Goal: Task Accomplishment & Management: Use online tool/utility

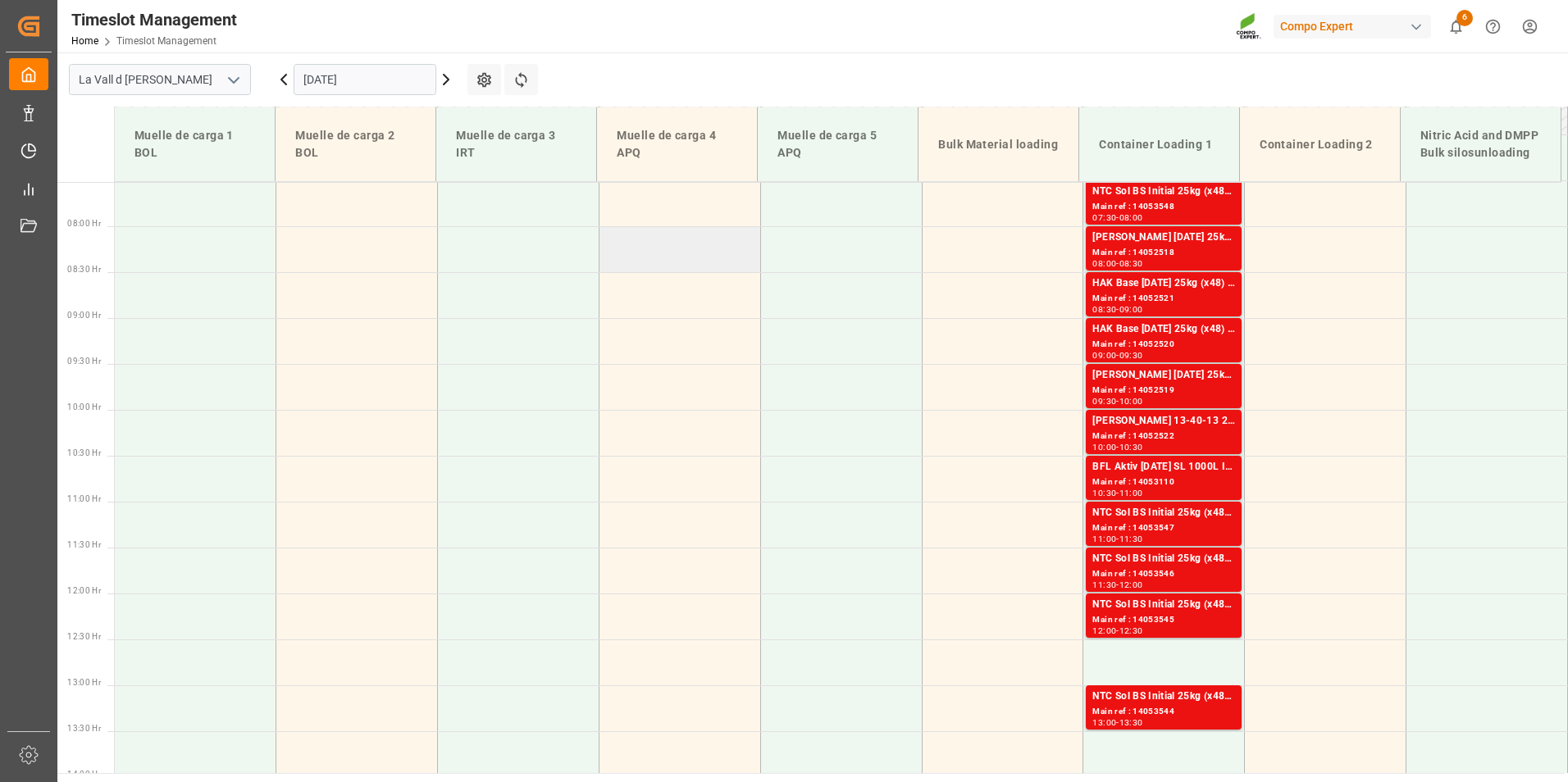
scroll to position [688, 0]
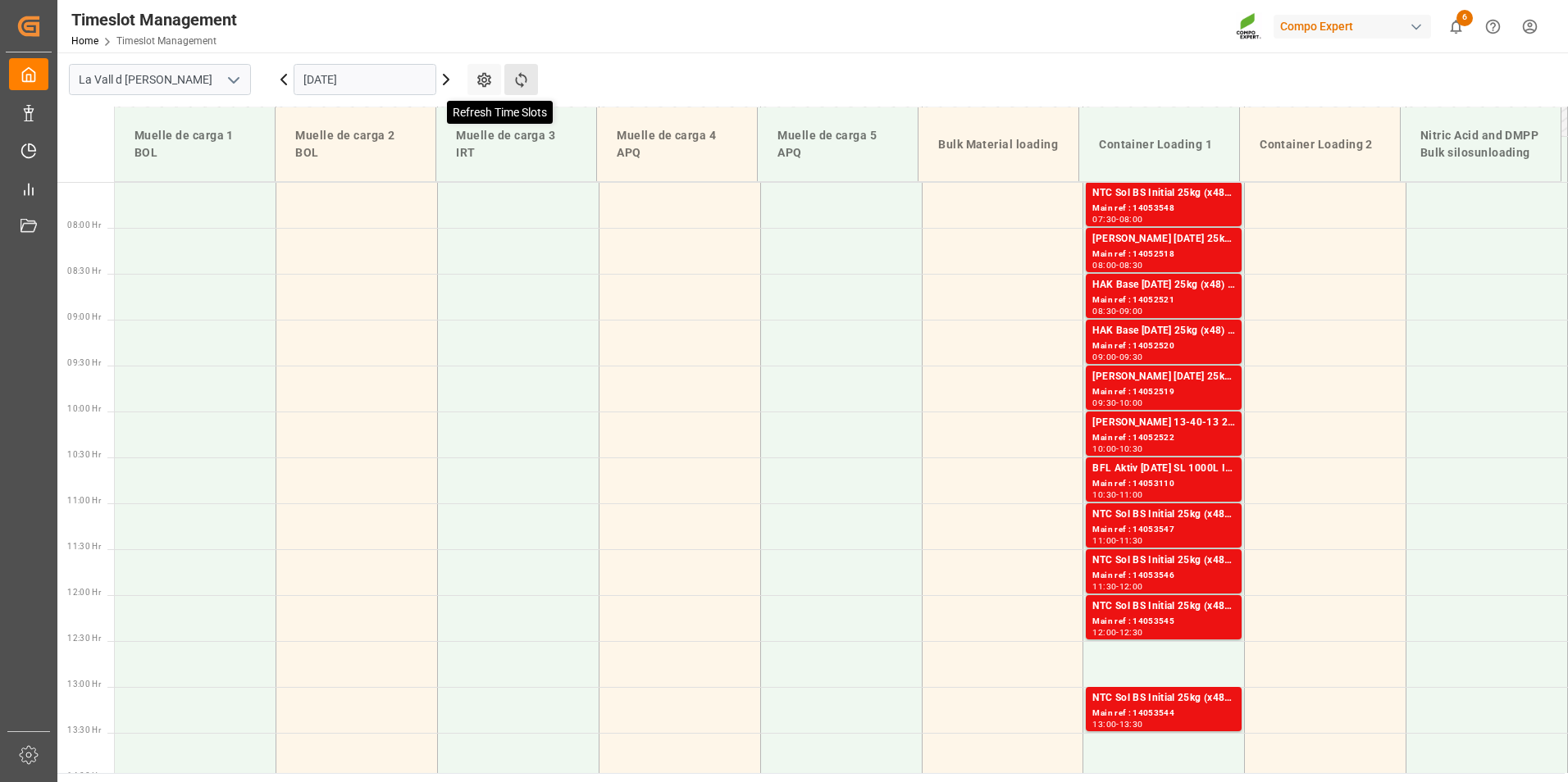
click at [524, 80] on icon at bounding box center [521, 79] width 17 height 17
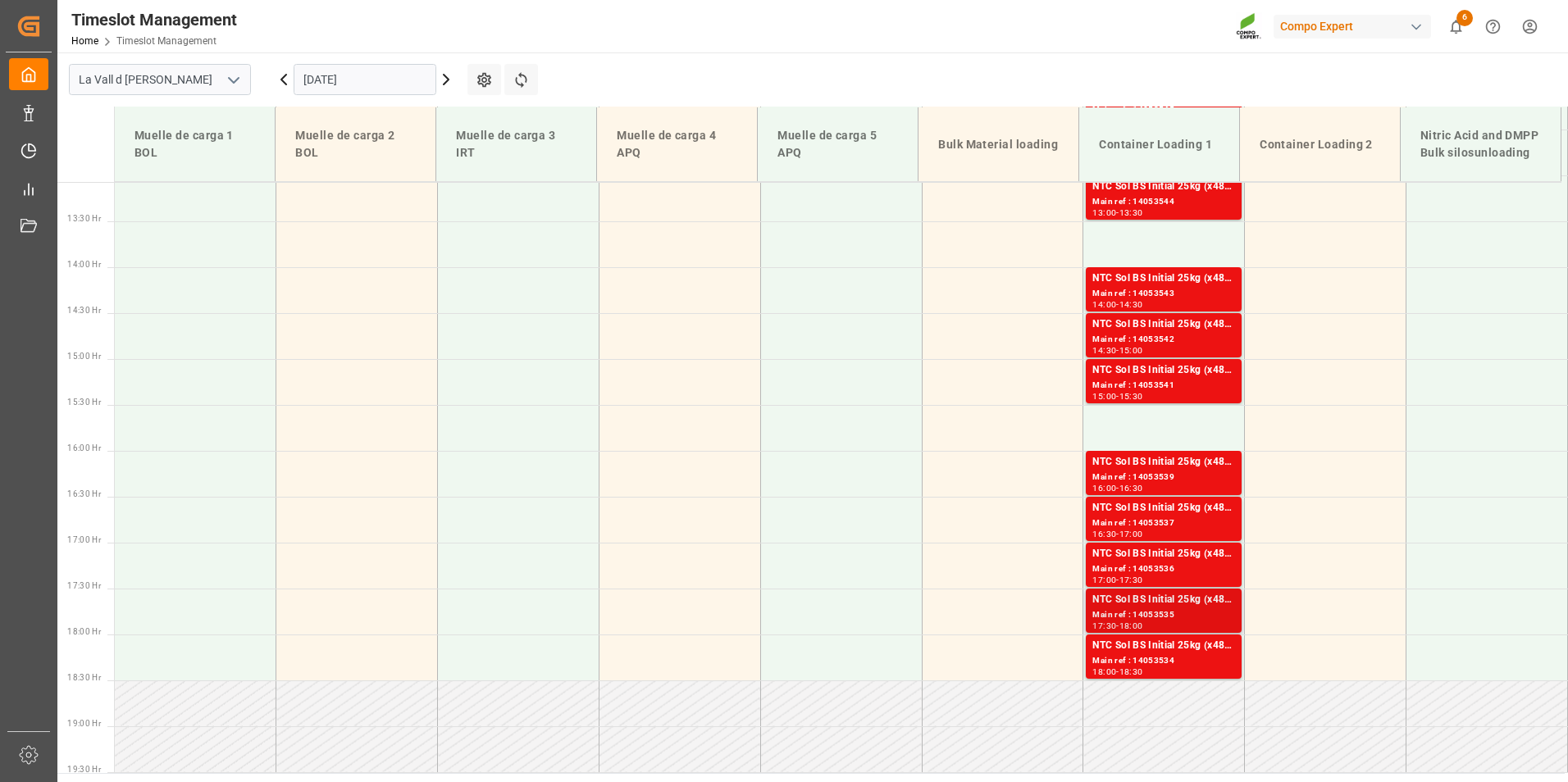
scroll to position [790, 0]
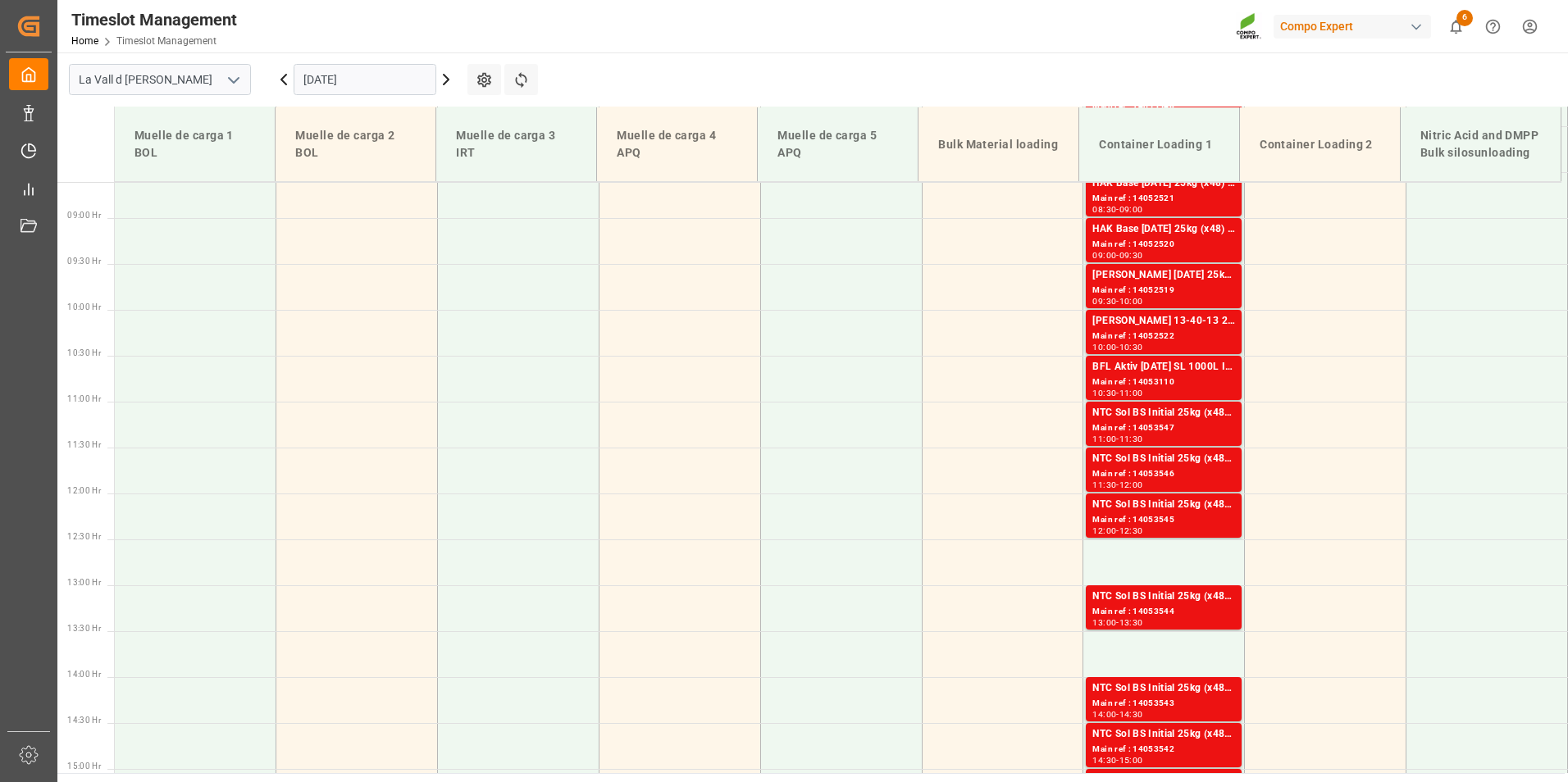
click at [368, 79] on input "[DATE]" at bounding box center [365, 79] width 143 height 31
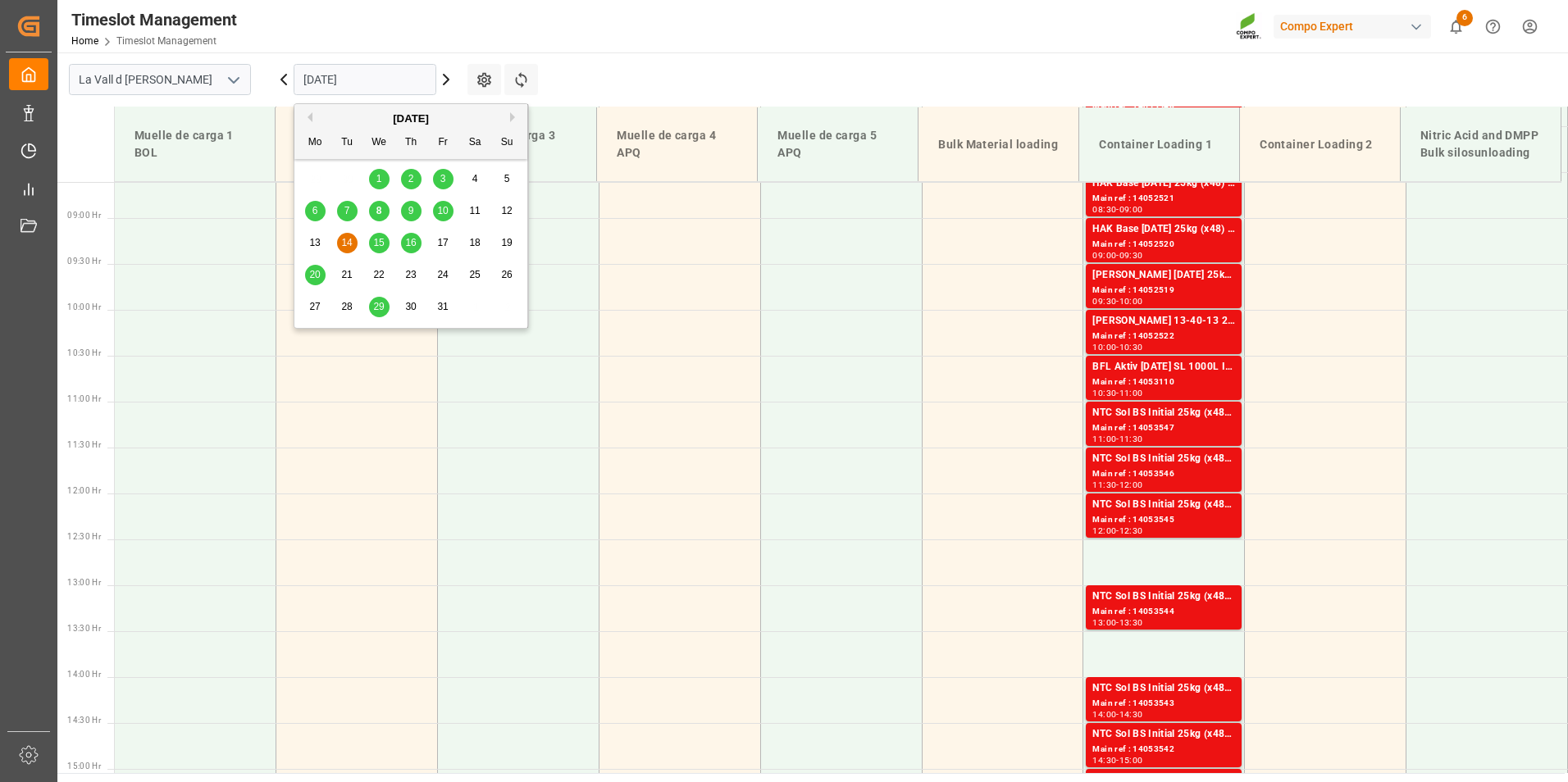
click at [442, 212] on span "10" at bounding box center [442, 211] width 11 height 12
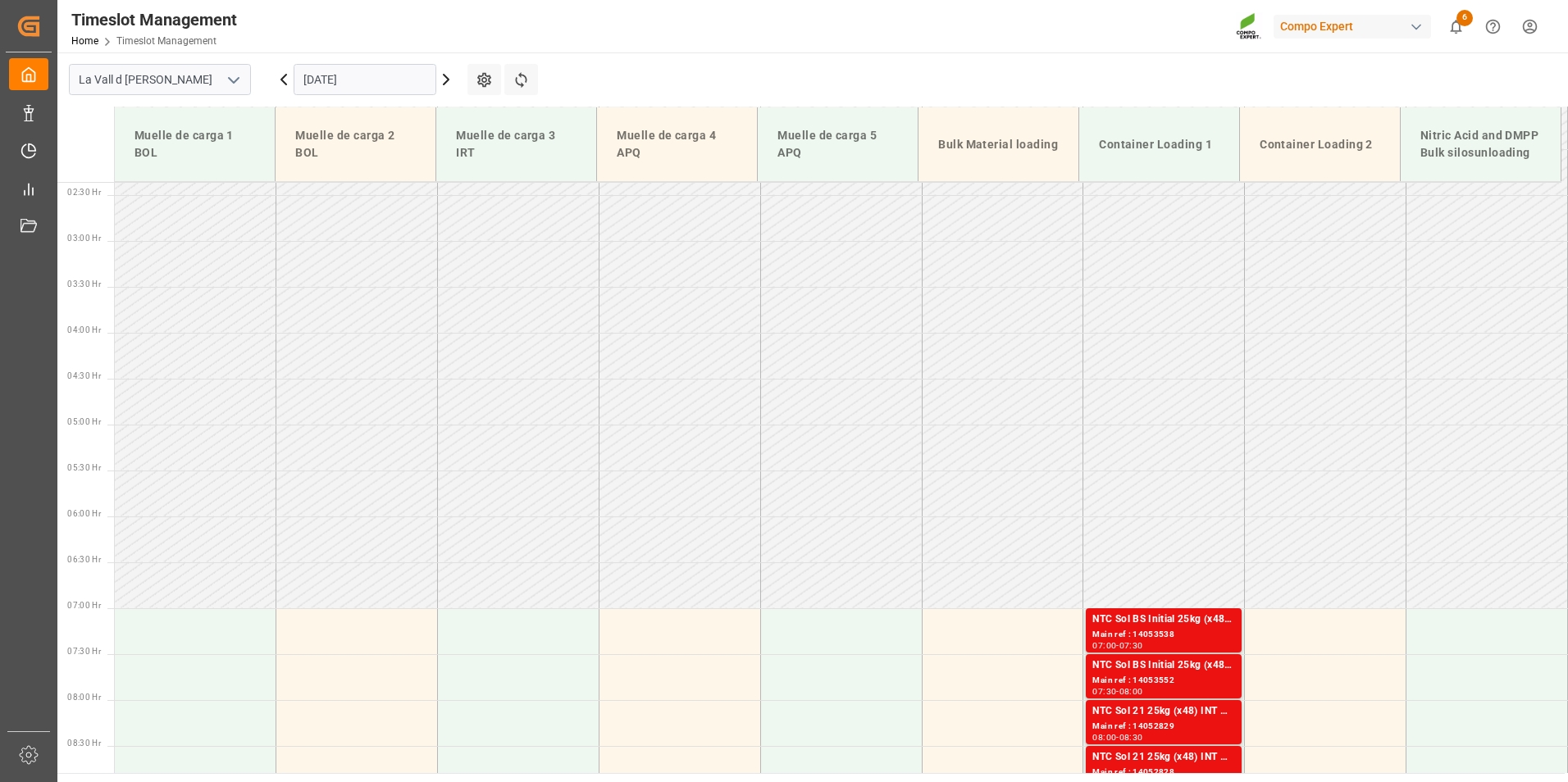
scroll to position [544, 0]
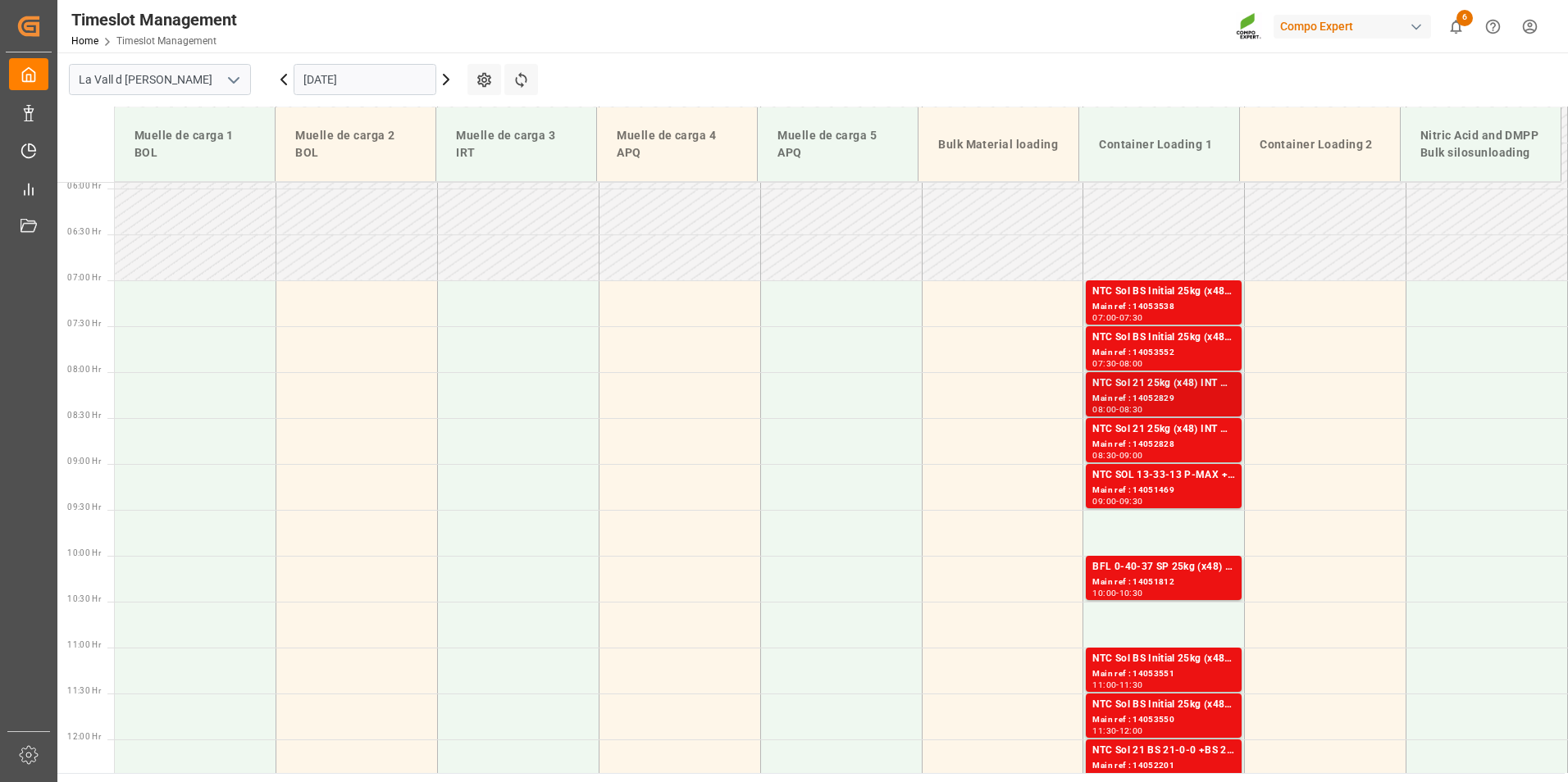
click at [1132, 399] on div "Main ref : 14052829" at bounding box center [1163, 398] width 143 height 14
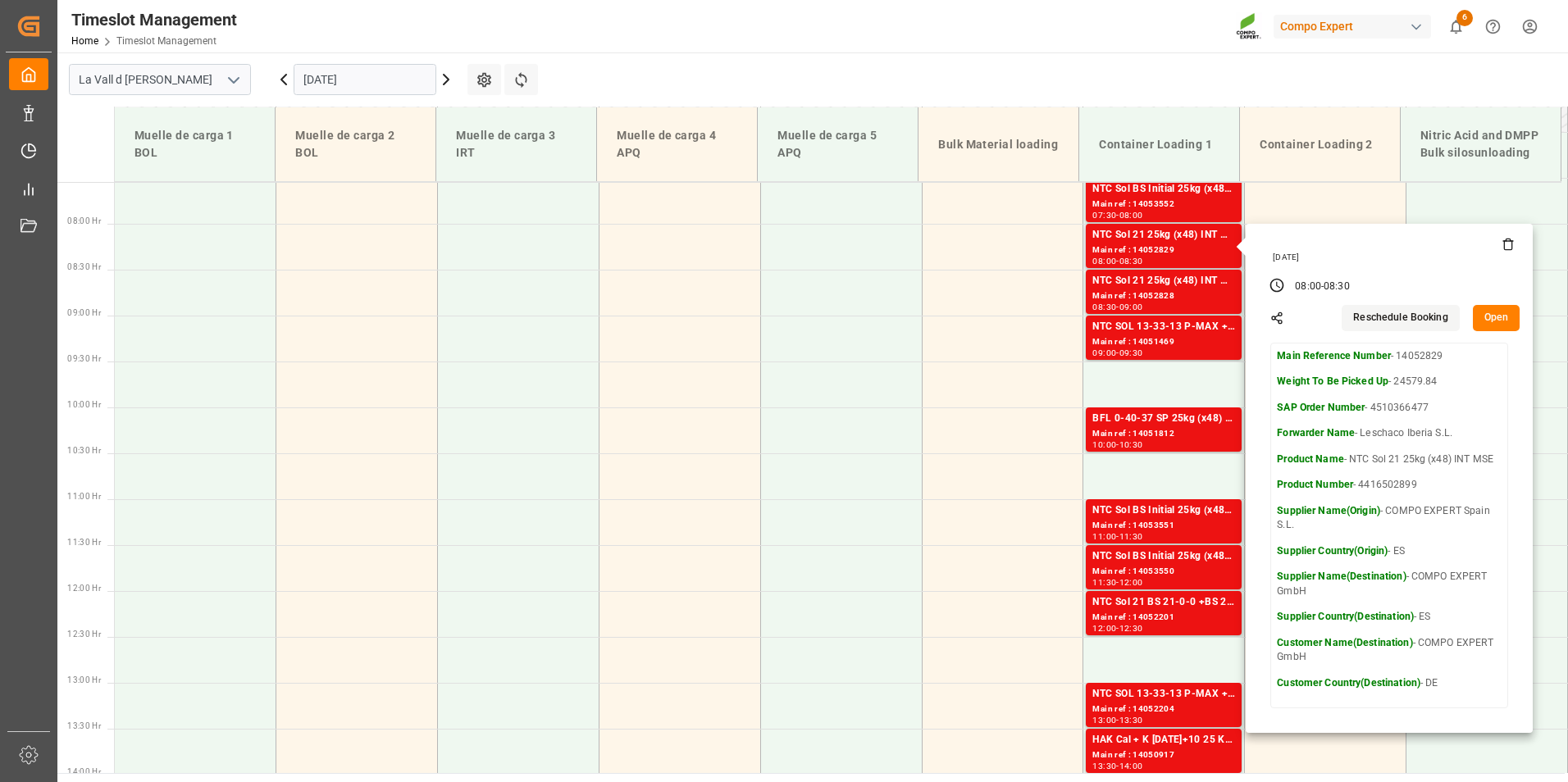
scroll to position [790, 0]
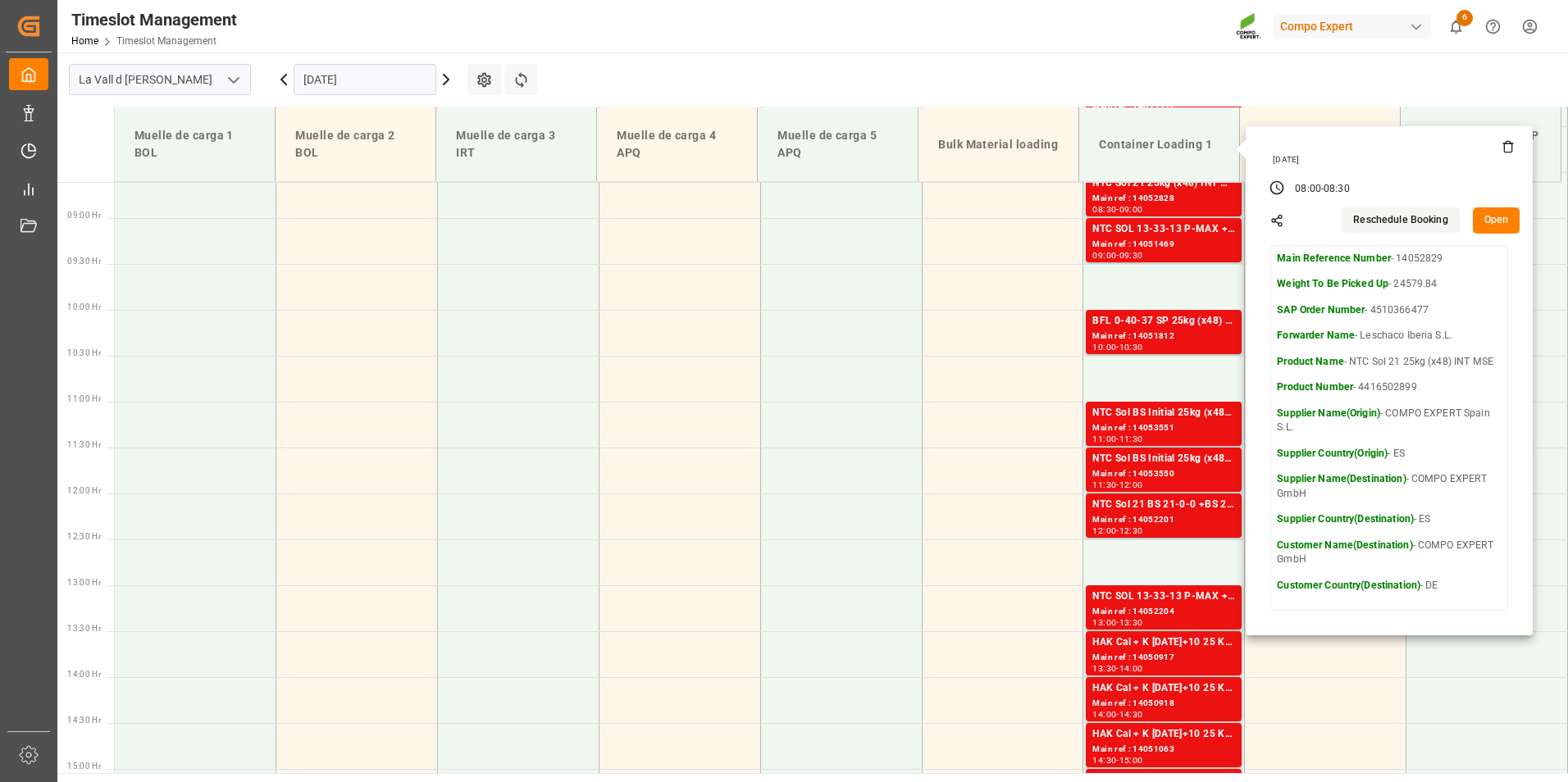
click at [1492, 218] on button "Open" at bounding box center [1496, 220] width 47 height 26
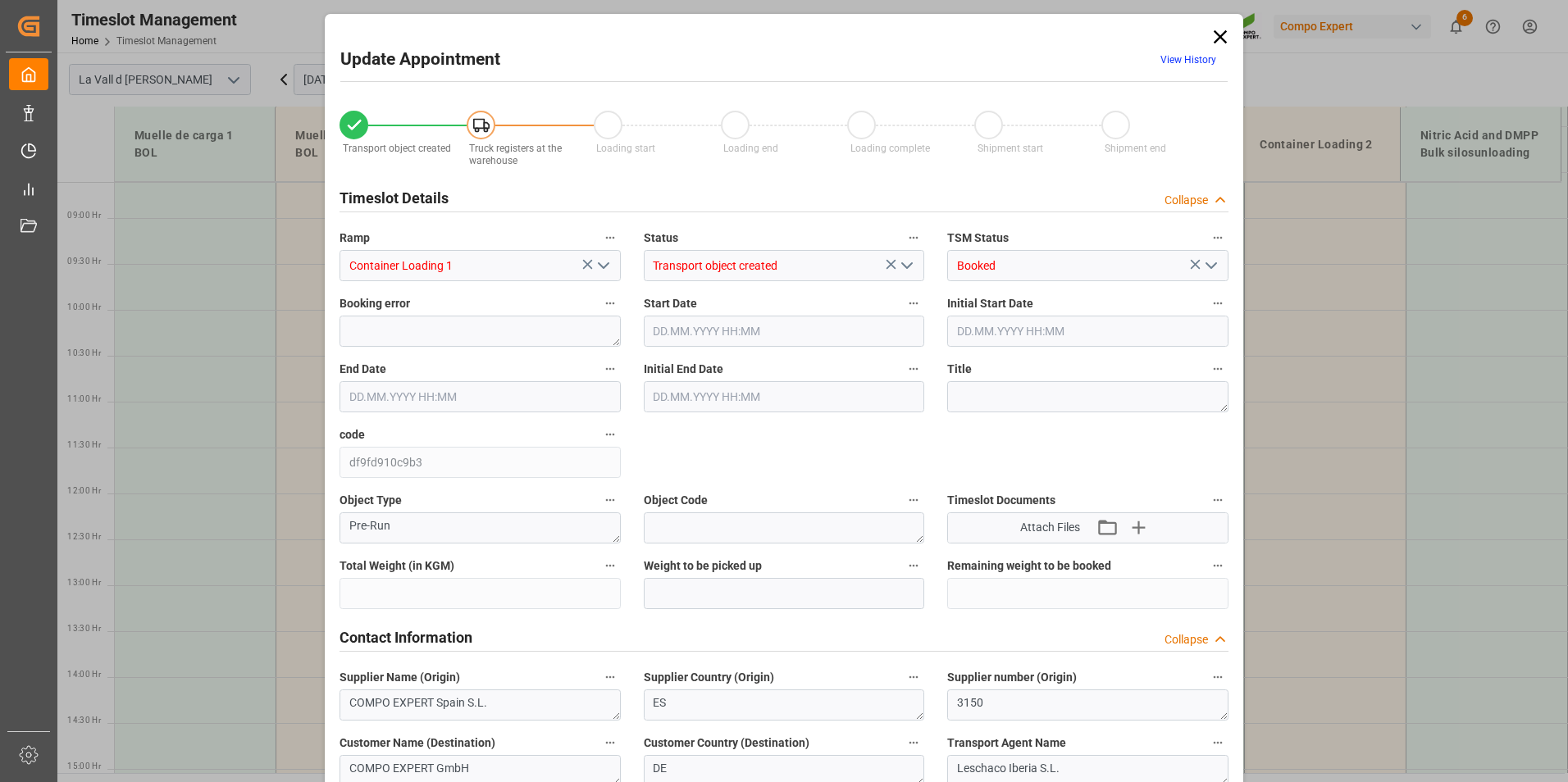
type input "24579.84"
type input "40"
type input "[DATE] 08:00"
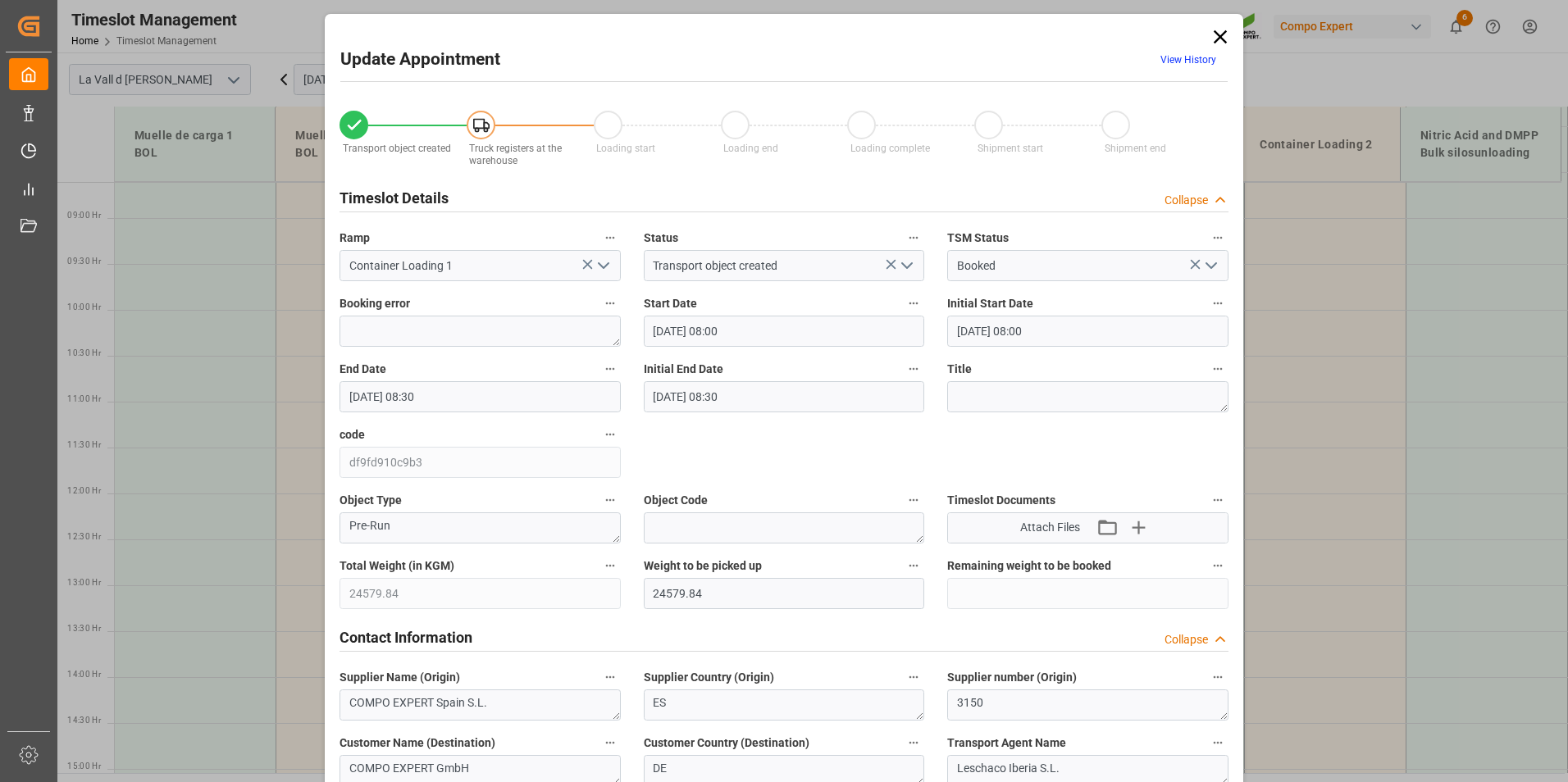
type input "[DATE] 08:30"
type input "[DATE] 09:04"
type input "[DATE] 13:43"
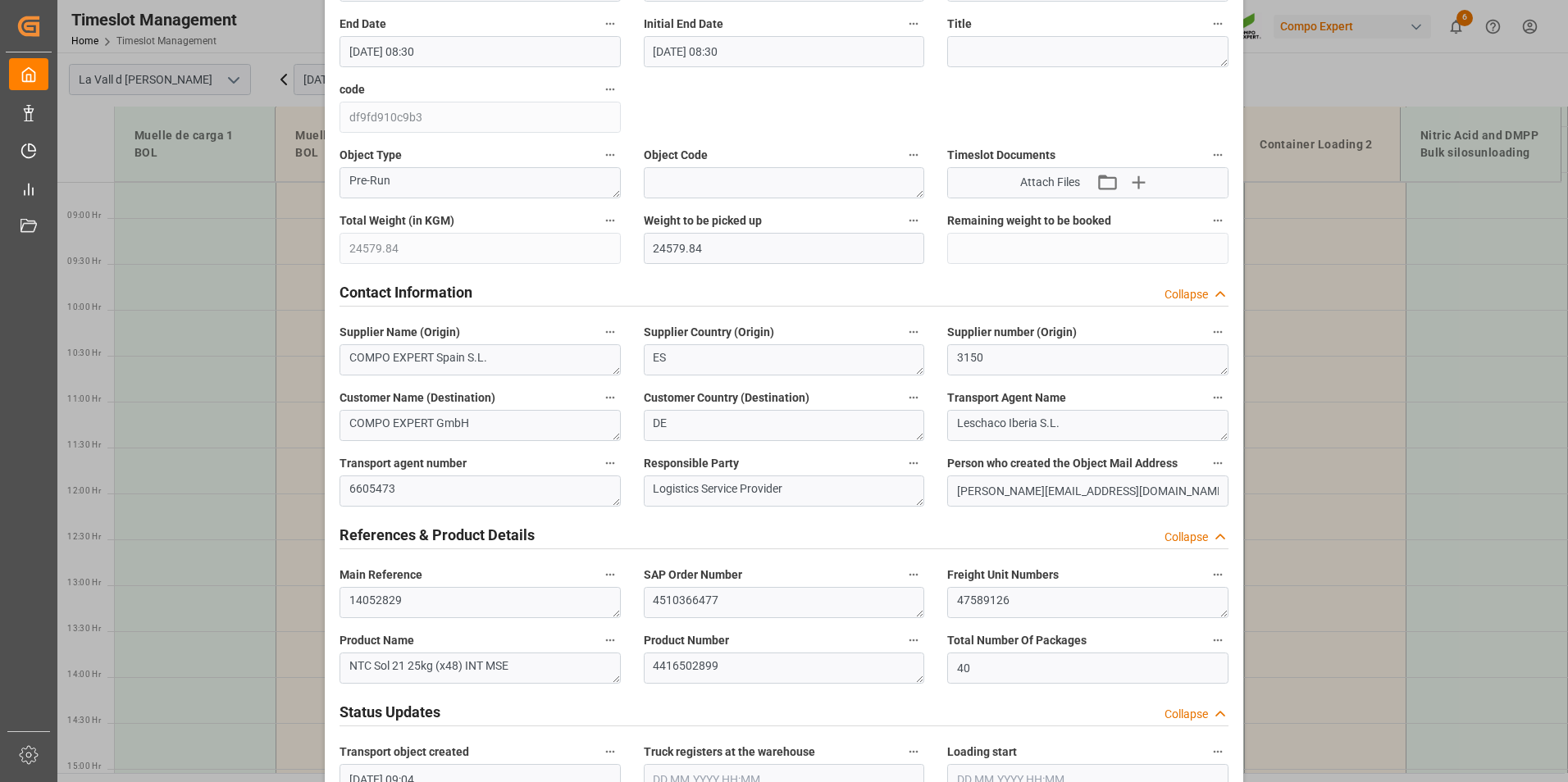
scroll to position [0, 0]
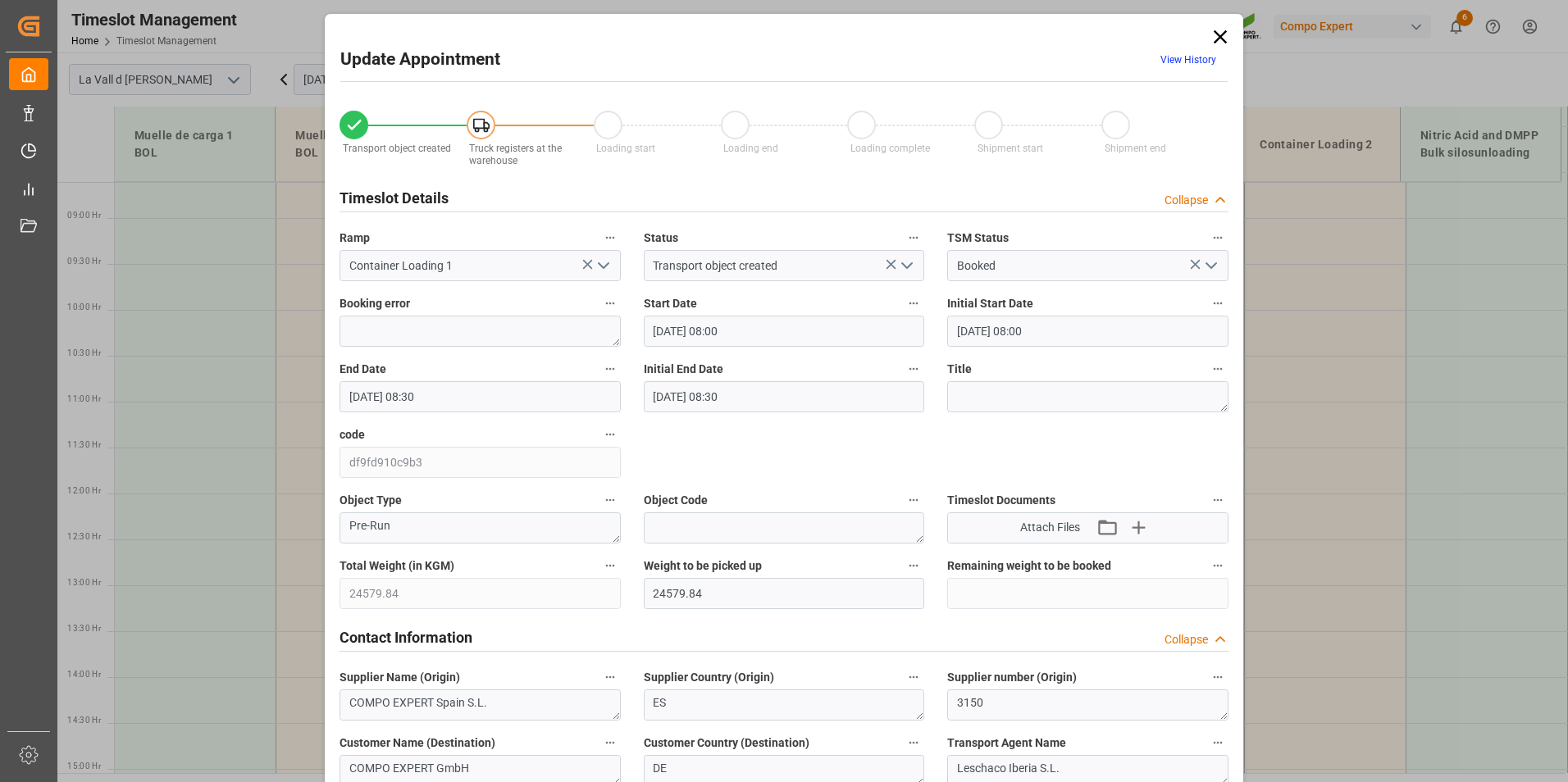
click at [1217, 39] on icon at bounding box center [1220, 36] width 23 height 23
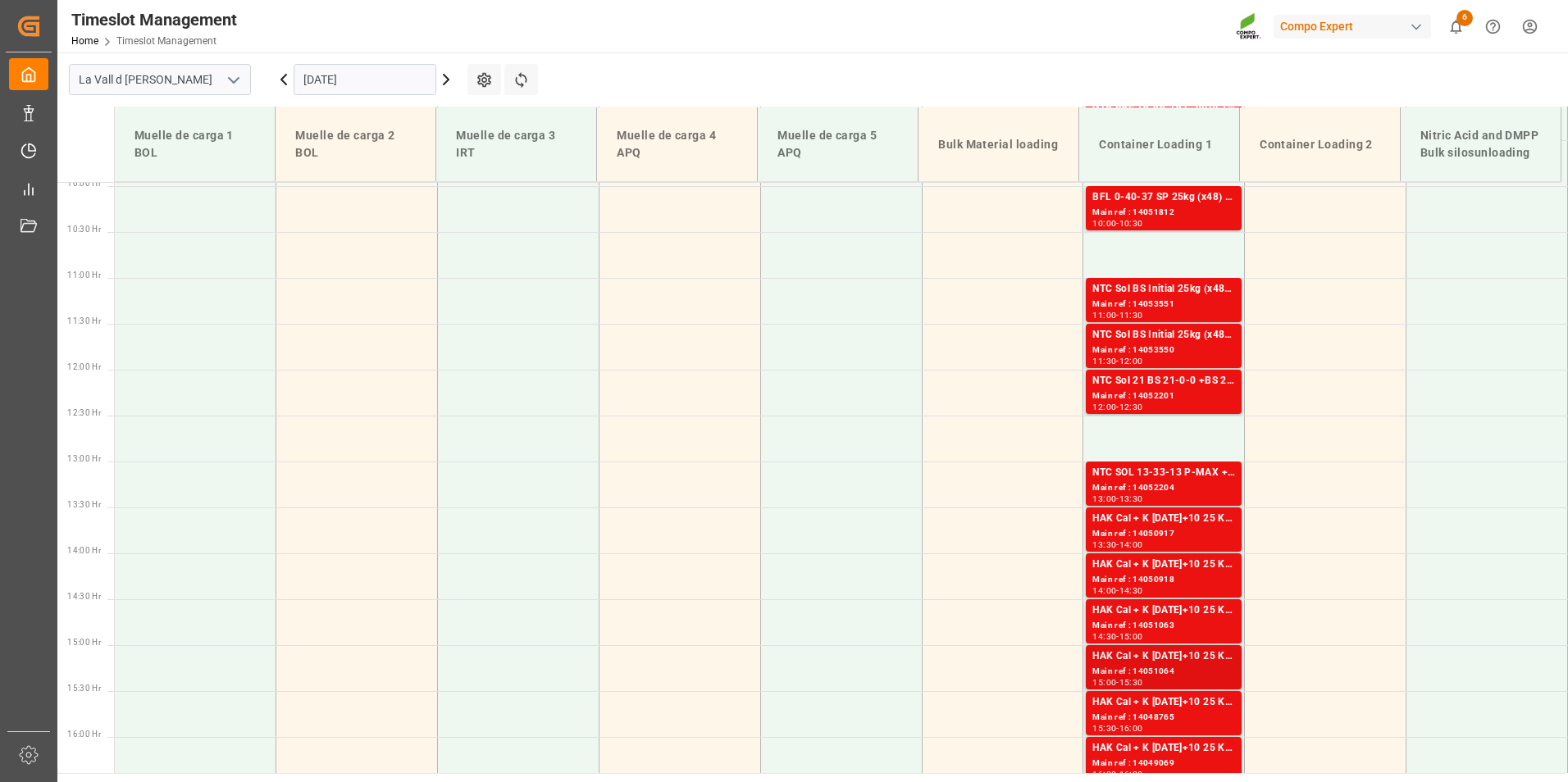
scroll to position [954, 0]
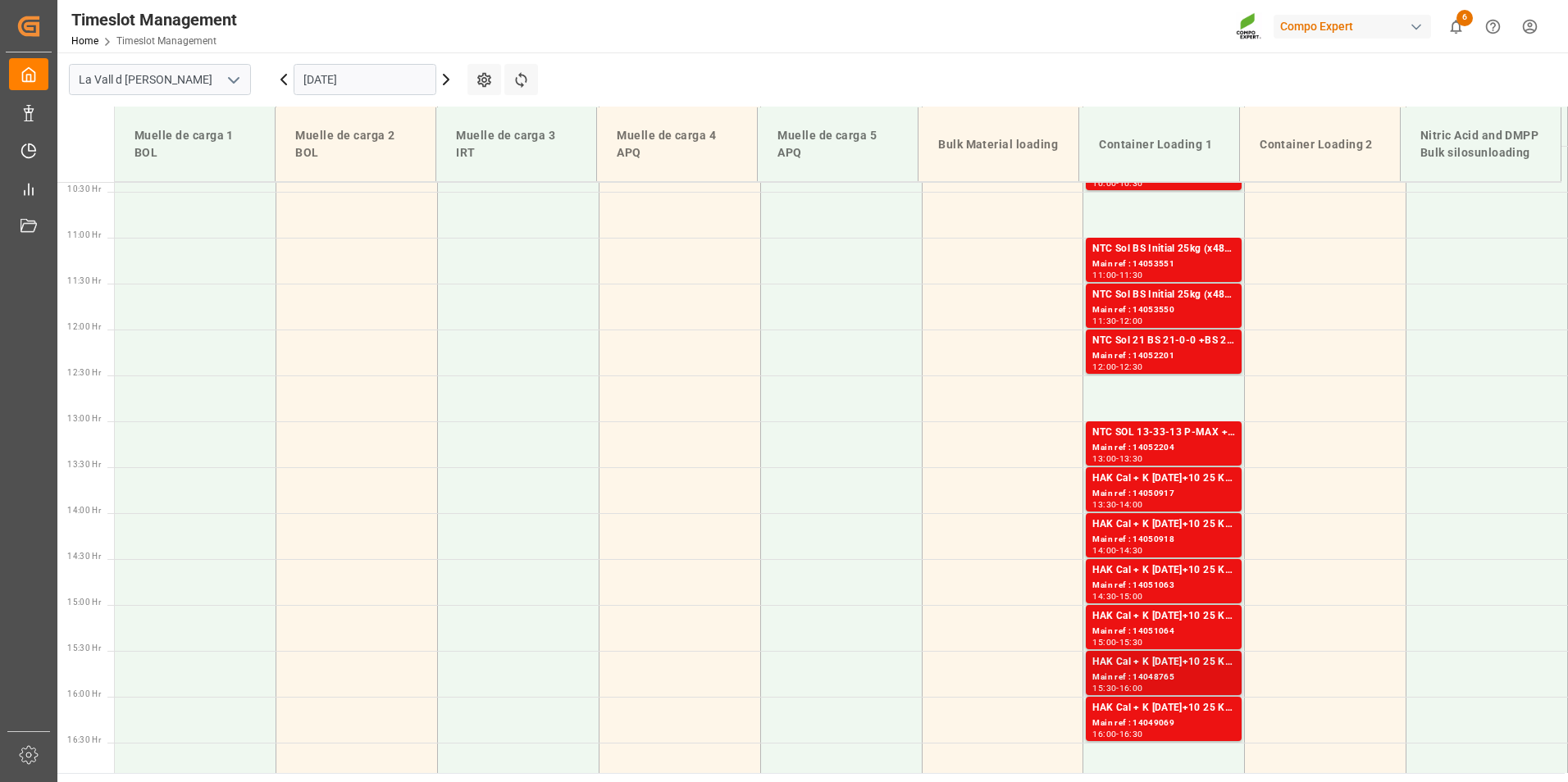
click at [1149, 684] on div "Main ref : 14048765" at bounding box center [1163, 677] width 143 height 14
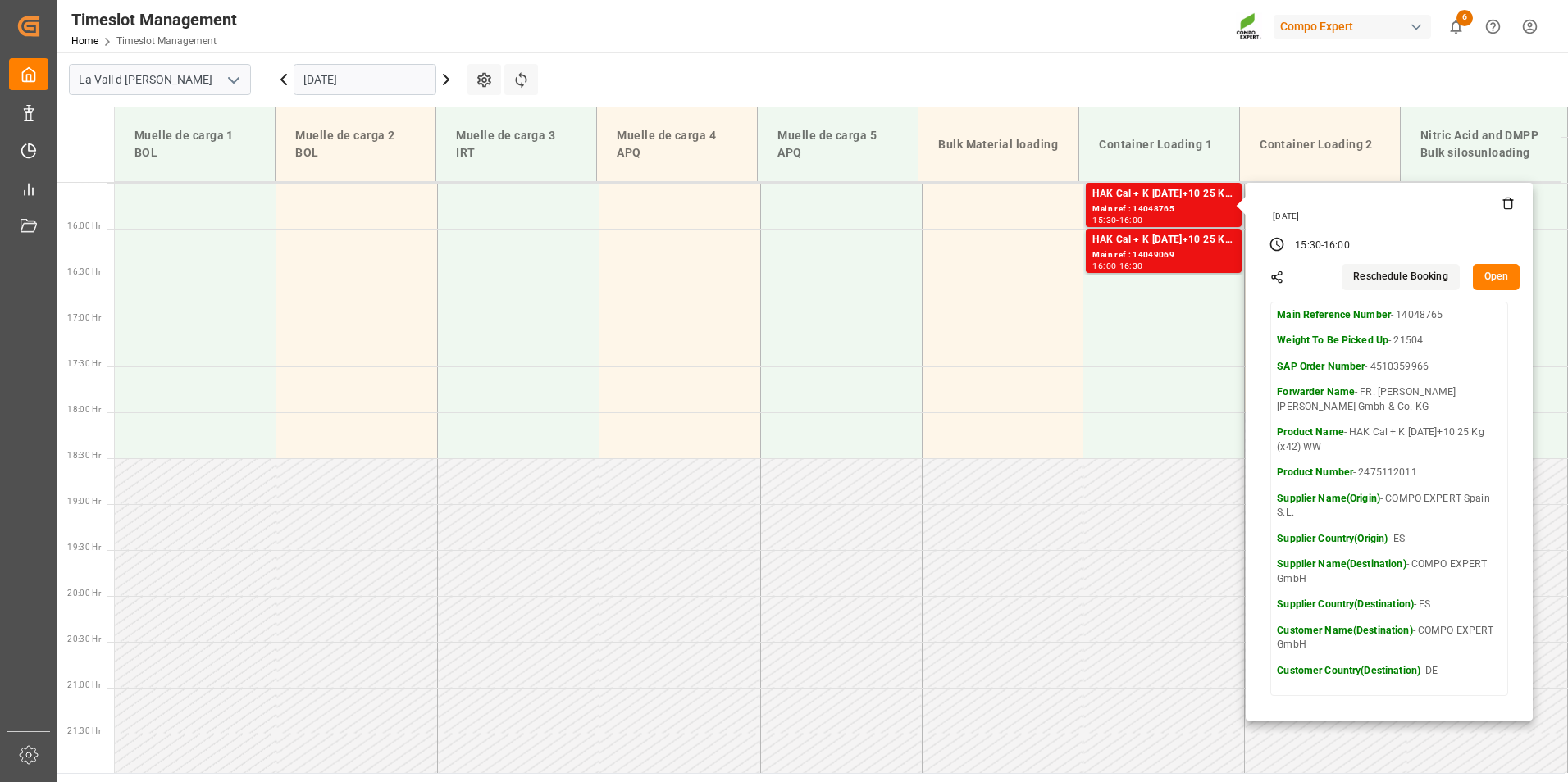
scroll to position [1282, 0]
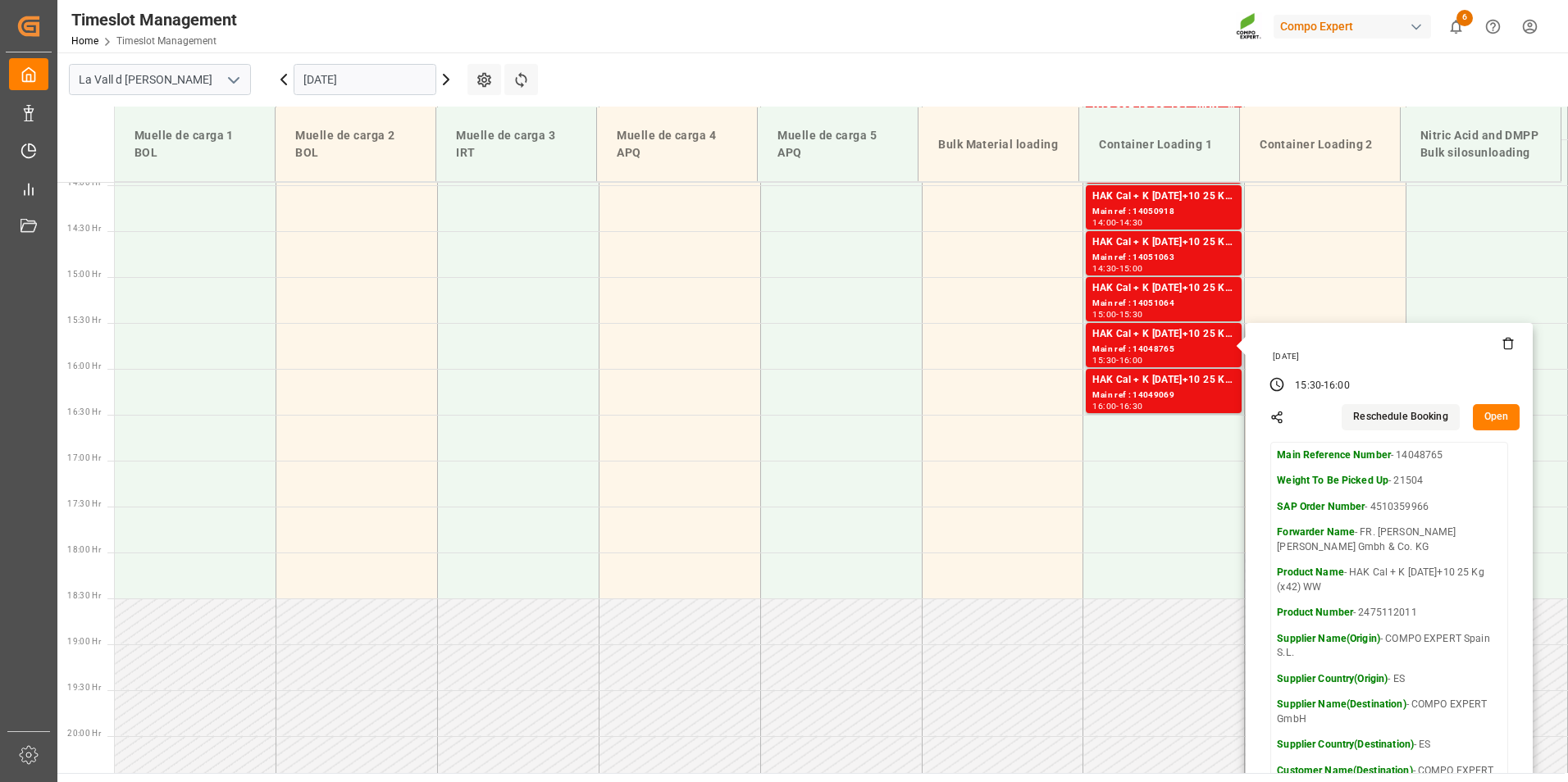
click at [1498, 418] on button "Open" at bounding box center [1496, 417] width 47 height 26
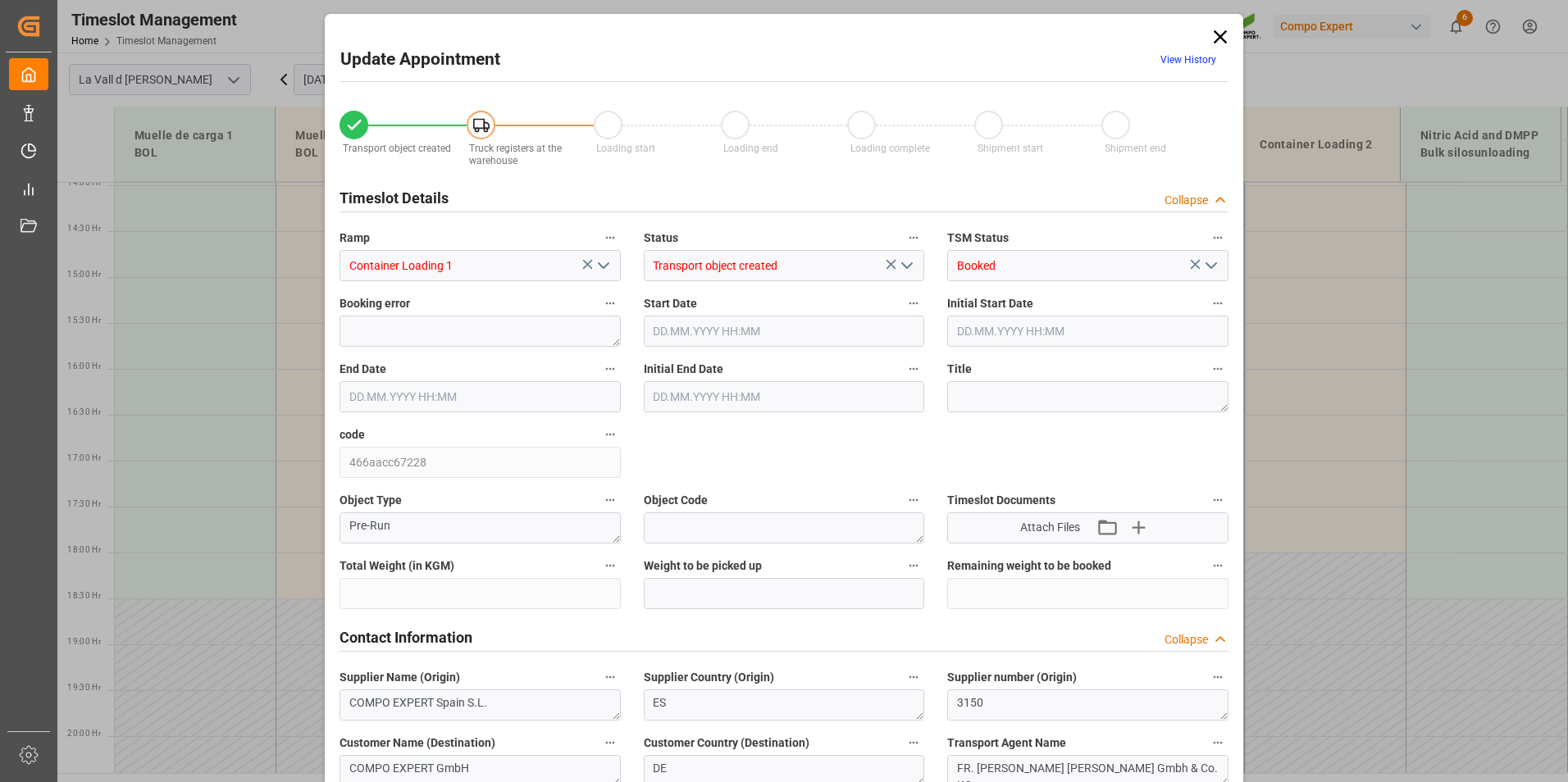
type input "21504"
type input "20"
type input "[DATE] 15:30"
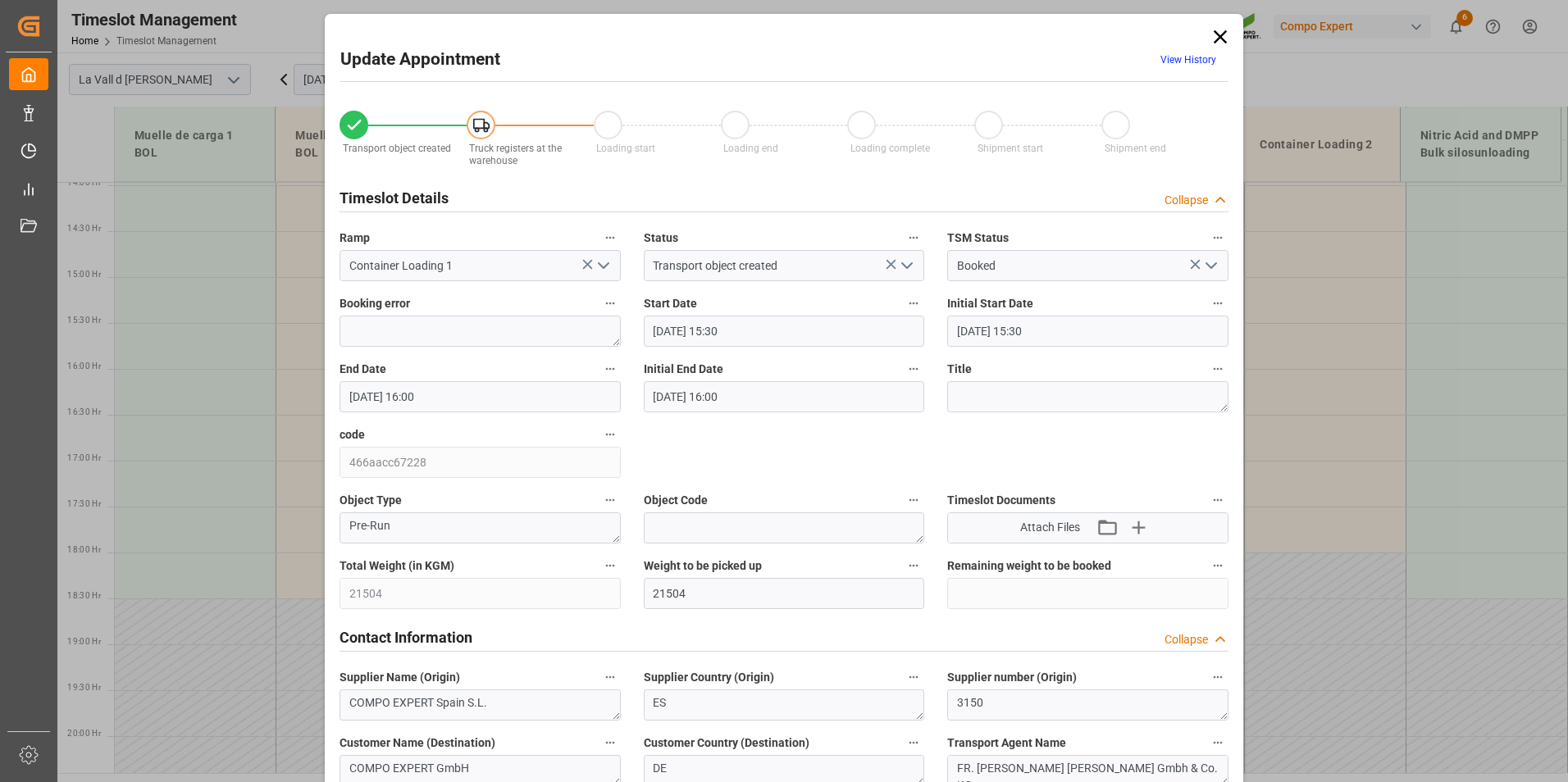
type input "[DATE] 16:00"
type input "[DATE] 07:52"
type input "[DATE] 08:35"
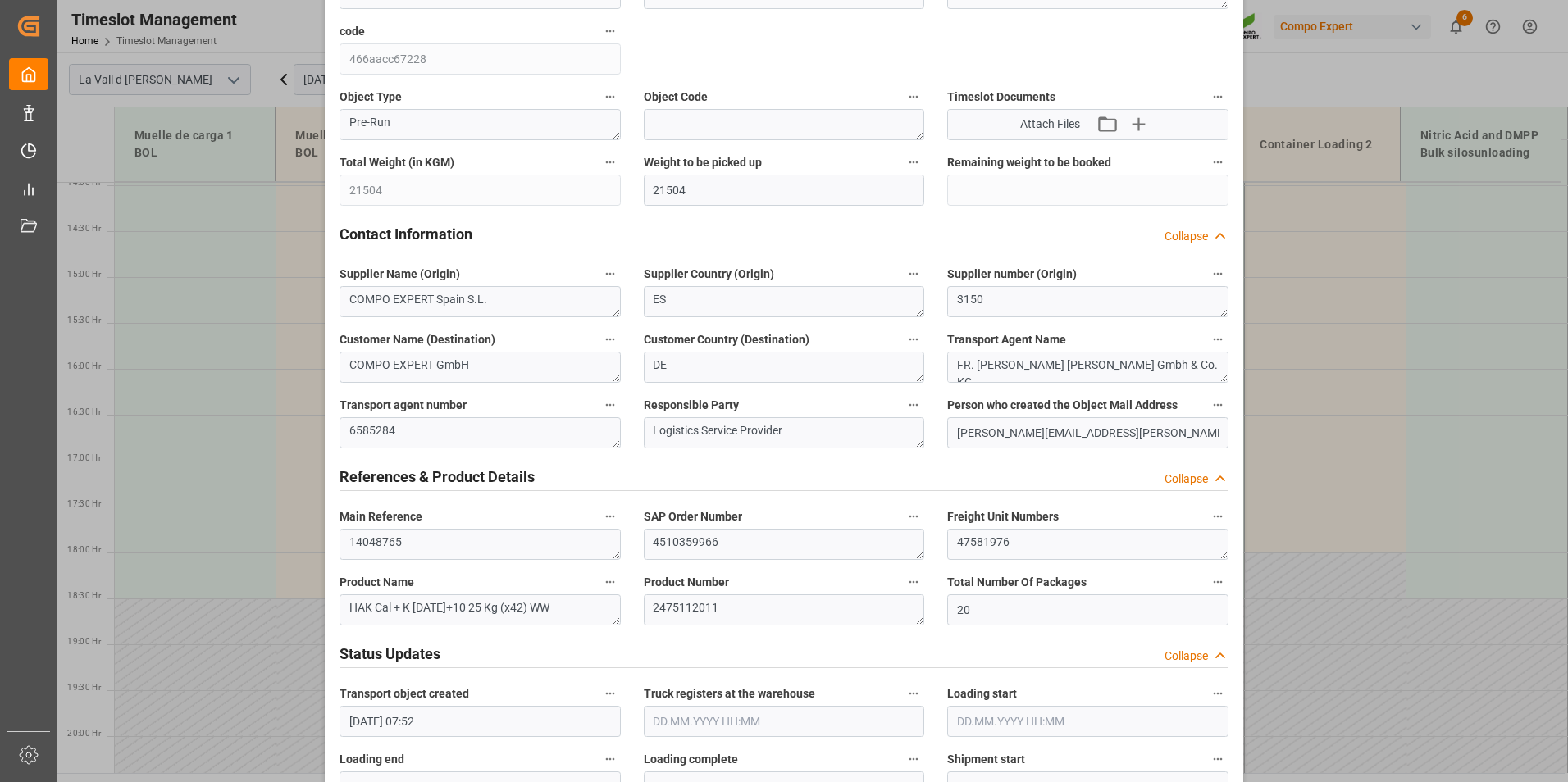
scroll to position [410, 0]
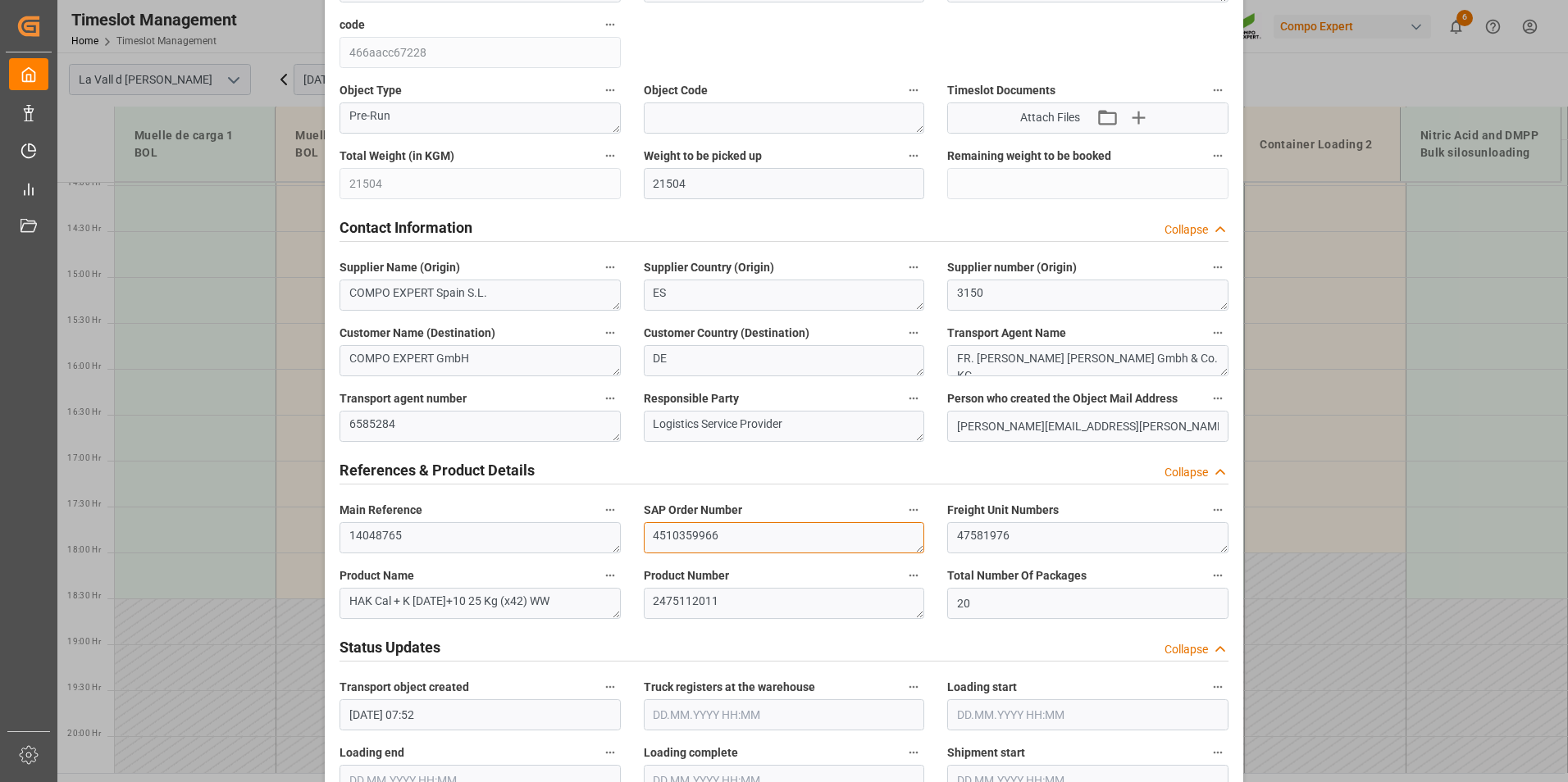
drag, startPoint x: 762, startPoint y: 544, endPoint x: 539, endPoint y: 543, distance: 223.0
click at [539, 543] on div "Transport object created Truck registers at the warehouse Loading start Loading…" at bounding box center [784, 736] width 912 height 2105
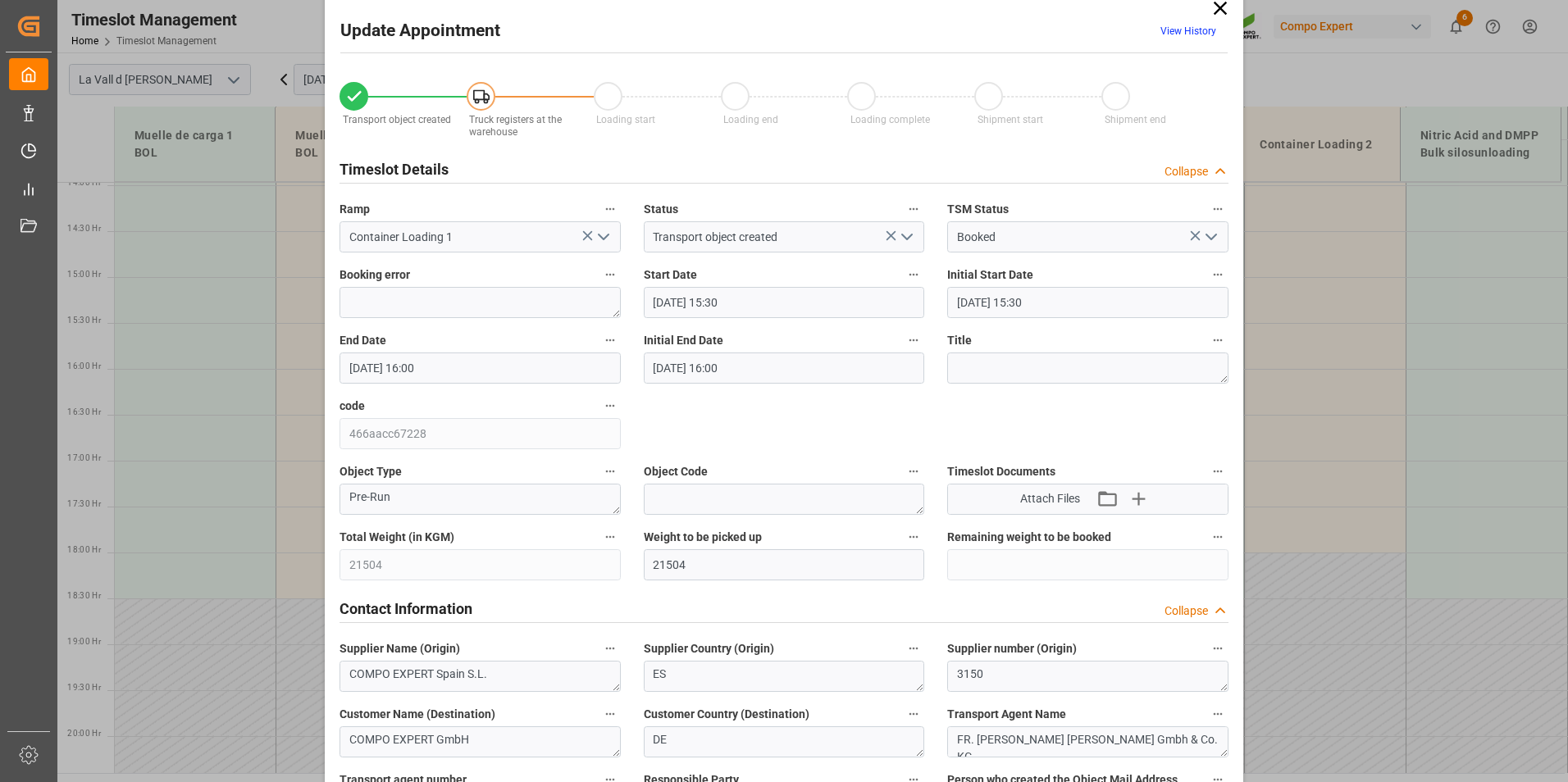
scroll to position [0, 0]
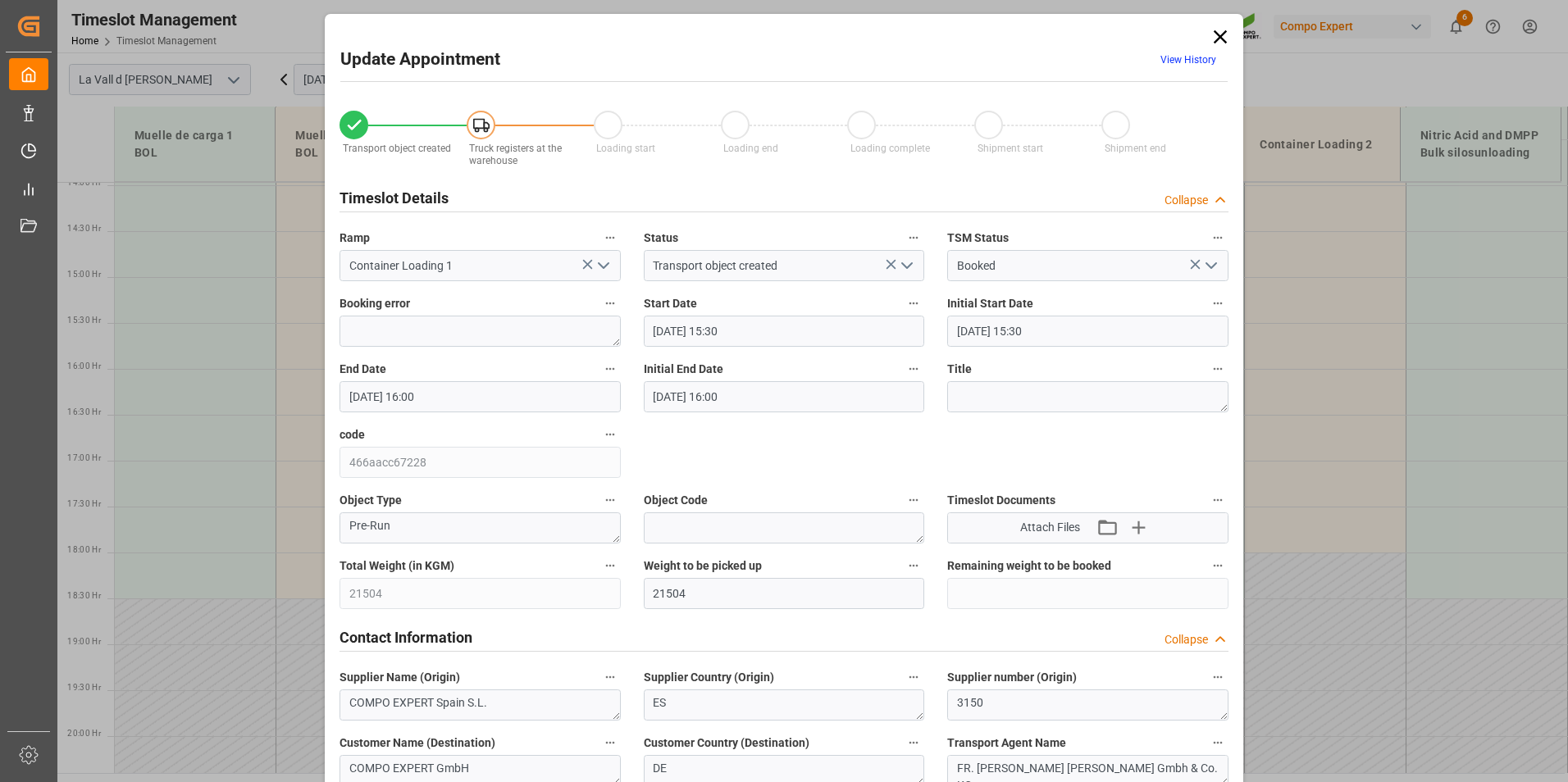
drag, startPoint x: 1221, startPoint y: 32, endPoint x: 1210, endPoint y: 32, distance: 11.0
click at [1221, 32] on icon at bounding box center [1220, 37] width 14 height 14
